Goal: Find contact information: Find contact information

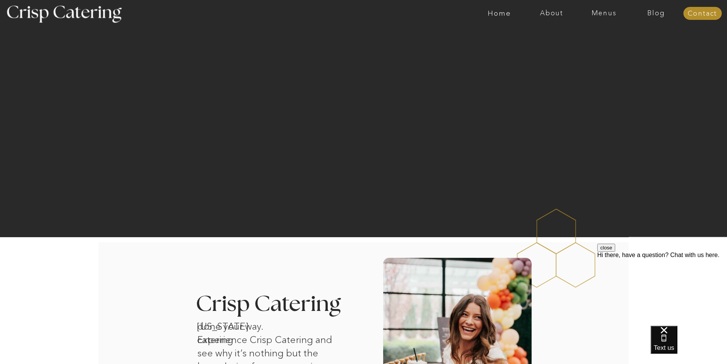
click at [255, 268] on div at bounding box center [364, 351] width 532 height 219
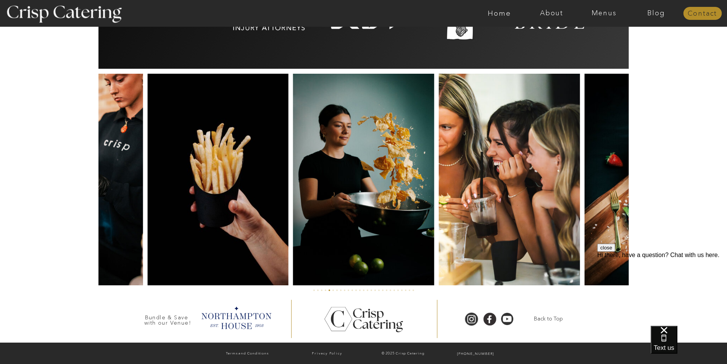
click at [702, 17] on nav "Contact" at bounding box center [702, 14] width 39 height 8
